Goal: Transaction & Acquisition: Purchase product/service

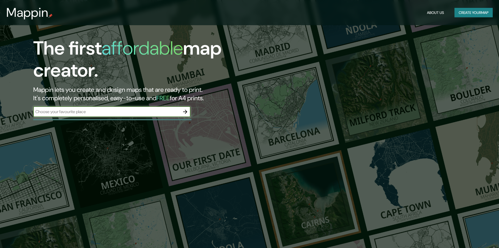
scroll to position [52, 0]
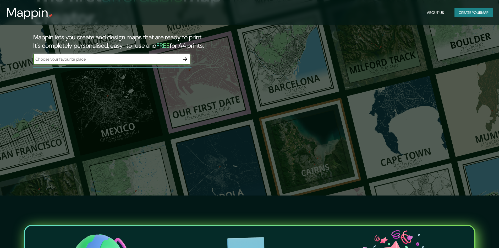
click at [145, 58] on input "text" at bounding box center [106, 59] width 147 height 6
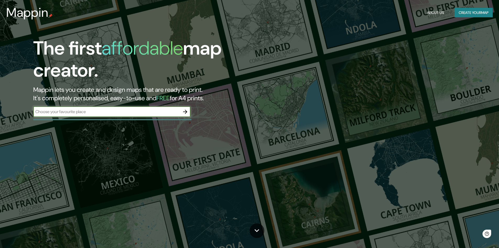
scroll to position [0, 0]
click at [98, 113] on input "text" at bounding box center [106, 111] width 147 height 6
click at [183, 112] on icon "button" at bounding box center [185, 111] width 6 height 6
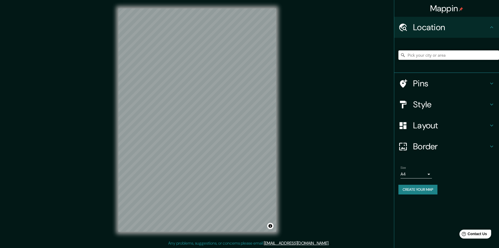
click at [415, 55] on input "Pick your city or area" at bounding box center [448, 54] width 101 height 9
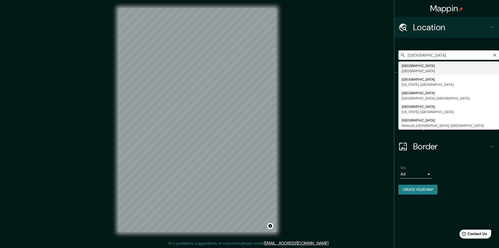
type input "[GEOGRAPHIC_DATA], [GEOGRAPHIC_DATA]"
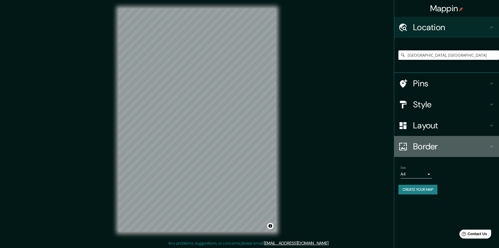
click at [467, 148] on h4 "Border" at bounding box center [450, 146] width 75 height 10
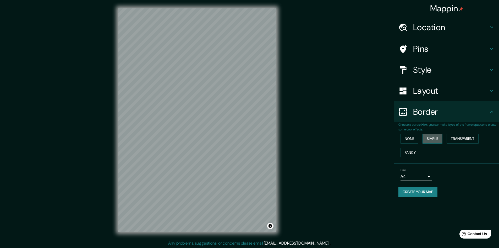
click at [427, 134] on button "Simple" at bounding box center [433, 139] width 20 height 10
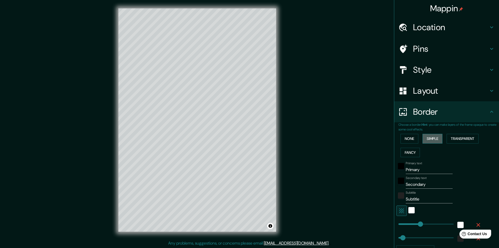
click at [427, 134] on button "Simple" at bounding box center [433, 139] width 20 height 10
type input "241"
type input "48"
click at [415, 152] on button "Fancy" at bounding box center [410, 152] width 19 height 10
click at [412, 143] on button "None" at bounding box center [410, 139] width 18 height 10
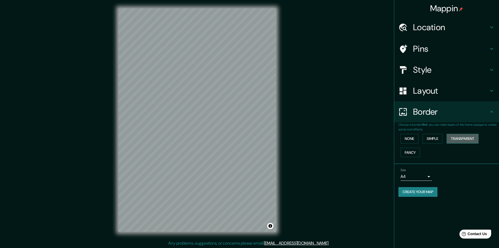
click at [470, 140] on button "Transparent" at bounding box center [463, 139] width 32 height 10
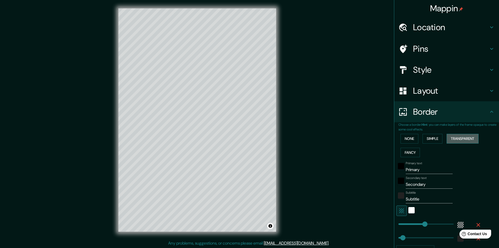
click at [470, 140] on button "Transparent" at bounding box center [463, 139] width 32 height 10
type input "289"
type input "48"
click at [414, 147] on button "Fancy" at bounding box center [410, 152] width 19 height 10
click at [414, 143] on button "None" at bounding box center [410, 139] width 18 height 10
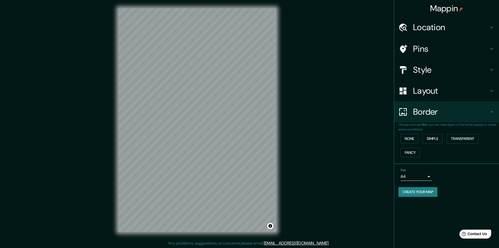
click at [475, 89] on h4 "Layout" at bounding box center [450, 90] width 75 height 10
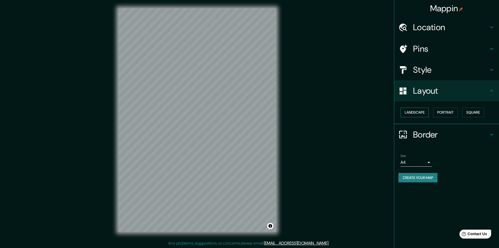
click at [423, 110] on button "Landscape" at bounding box center [415, 112] width 28 height 10
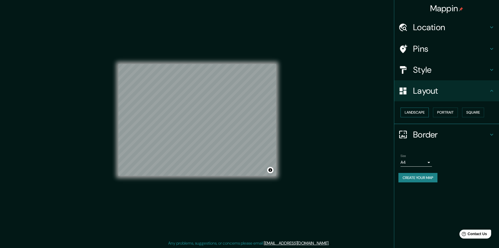
click at [423, 110] on button "Landscape" at bounding box center [415, 112] width 28 height 10
click at [438, 110] on button "Portrait" at bounding box center [445, 112] width 25 height 10
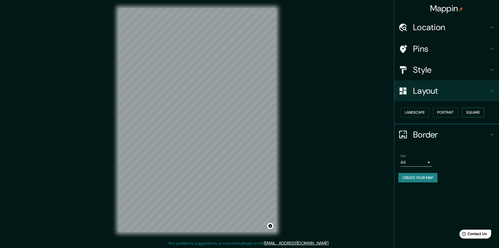
click at [472, 109] on button "Square" at bounding box center [473, 112] width 22 height 10
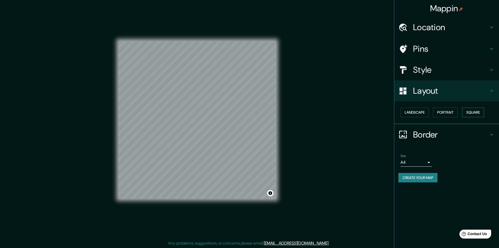
click at [473, 109] on button "Square" at bounding box center [473, 112] width 22 height 10
click at [426, 113] on button "Landscape" at bounding box center [415, 112] width 28 height 10
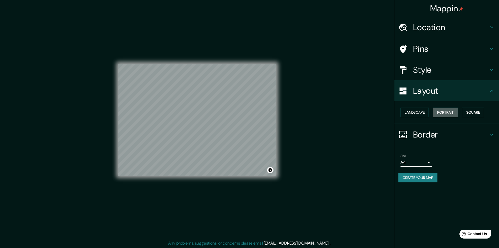
click at [442, 112] on button "Portrait" at bounding box center [445, 112] width 25 height 10
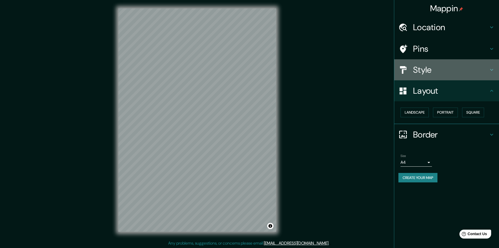
click at [447, 70] on h4 "Style" at bounding box center [450, 69] width 75 height 10
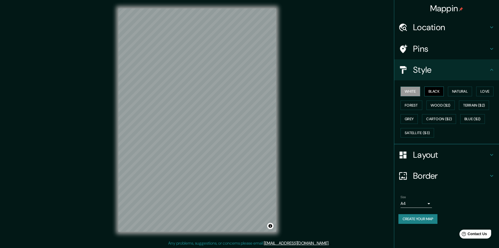
click at [438, 93] on button "Black" at bounding box center [434, 91] width 20 height 10
click at [469, 94] on button "Natural" at bounding box center [460, 91] width 24 height 10
click at [483, 92] on button "Love" at bounding box center [484, 91] width 17 height 10
click at [449, 107] on button "Wood ($2)" at bounding box center [440, 105] width 28 height 10
click at [416, 107] on button "Forest" at bounding box center [412, 105] width 22 height 10
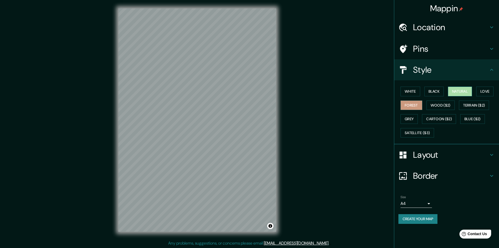
click at [456, 94] on button "Natural" at bounding box center [460, 91] width 24 height 10
click at [492, 51] on icon at bounding box center [492, 49] width 6 height 6
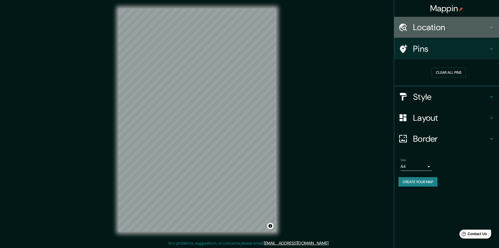
click at [478, 26] on h4 "Location" at bounding box center [450, 27] width 75 height 10
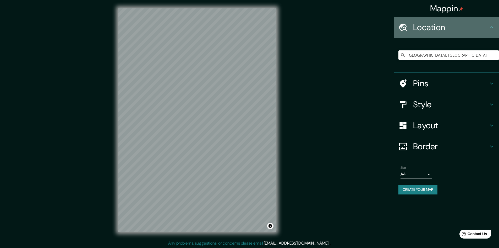
click at [478, 26] on h4 "Location" at bounding box center [450, 27] width 75 height 10
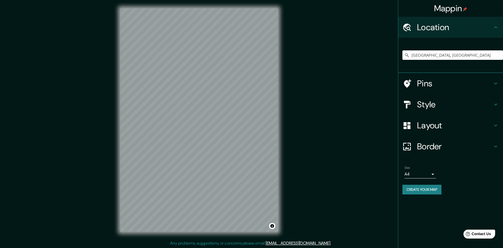
click at [423, 173] on body "Mappin Location [GEOGRAPHIC_DATA], [GEOGRAPHIC_DATA] Pins Style Layout Border C…" at bounding box center [251, 124] width 503 height 248
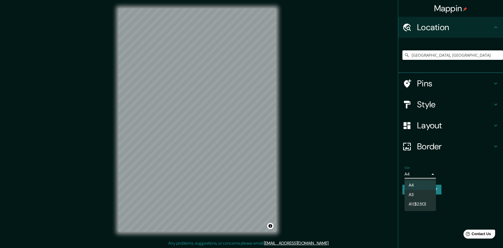
click at [427, 195] on li "A3" at bounding box center [419, 194] width 31 height 9
click at [428, 175] on body "Mappin Location [GEOGRAPHIC_DATA], [GEOGRAPHIC_DATA] Pins Style Layout Border C…" at bounding box center [251, 124] width 503 height 248
click at [422, 204] on li "A1 ($2.50)" at bounding box center [419, 203] width 31 height 9
click at [426, 175] on body "Mappin Location [GEOGRAPHIC_DATA], [GEOGRAPHIC_DATA] Pins Style Layout Border C…" at bounding box center [251, 124] width 503 height 248
click at [422, 186] on li "A4" at bounding box center [419, 184] width 31 height 9
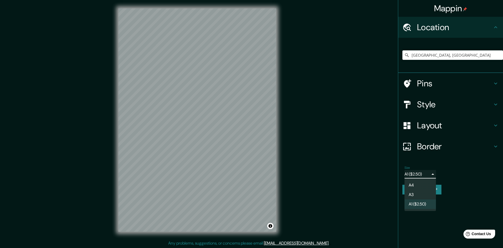
type input "single"
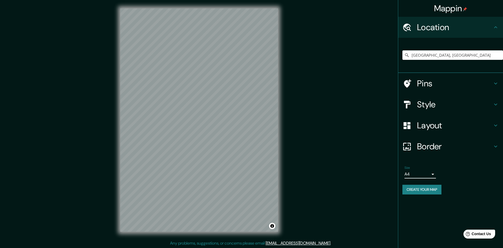
click at [431, 173] on body "Mappin Location [GEOGRAPHIC_DATA], [GEOGRAPHIC_DATA] Pins Style Layout Border C…" at bounding box center [251, 124] width 503 height 248
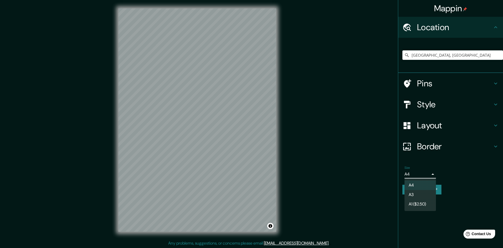
click at [453, 194] on div at bounding box center [251, 124] width 503 height 248
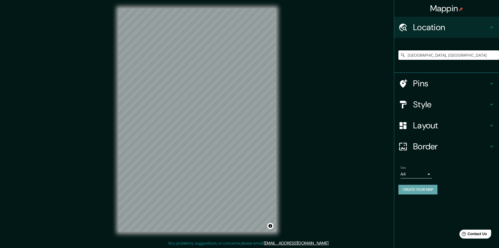
click at [431, 193] on button "Create your map" at bounding box center [417, 189] width 39 height 10
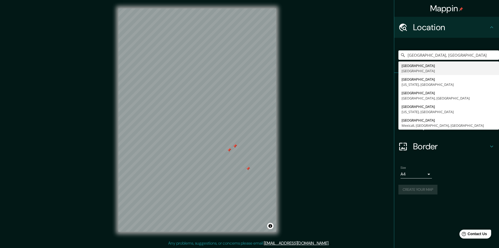
click at [309, 154] on div "Mappin Location [GEOGRAPHIC_DATA], [GEOGRAPHIC_DATA] [GEOGRAPHIC_DATA] [GEOGRAP…" at bounding box center [249, 124] width 499 height 248
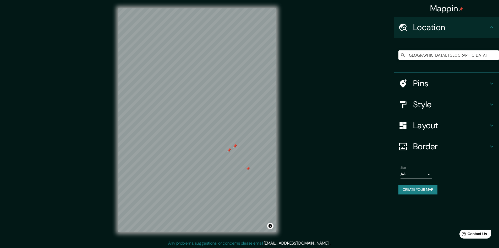
click at [459, 82] on h4 "Pins" at bounding box center [450, 83] width 75 height 10
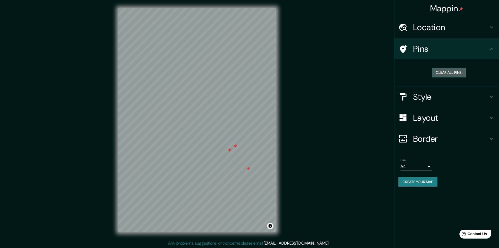
click at [456, 73] on button "Clear all pins" at bounding box center [449, 73] width 34 height 10
